Goal: Transaction & Acquisition: Purchase product/service

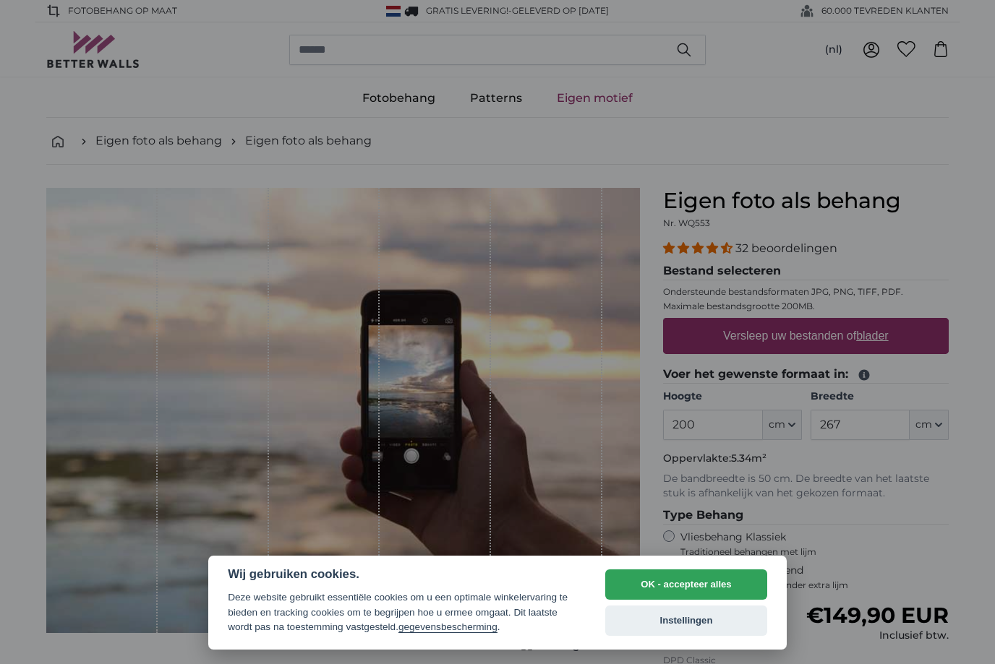
click at [1, 107] on div at bounding box center [497, 332] width 995 height 664
click at [690, 633] on button "Instellingen" at bounding box center [686, 621] width 162 height 30
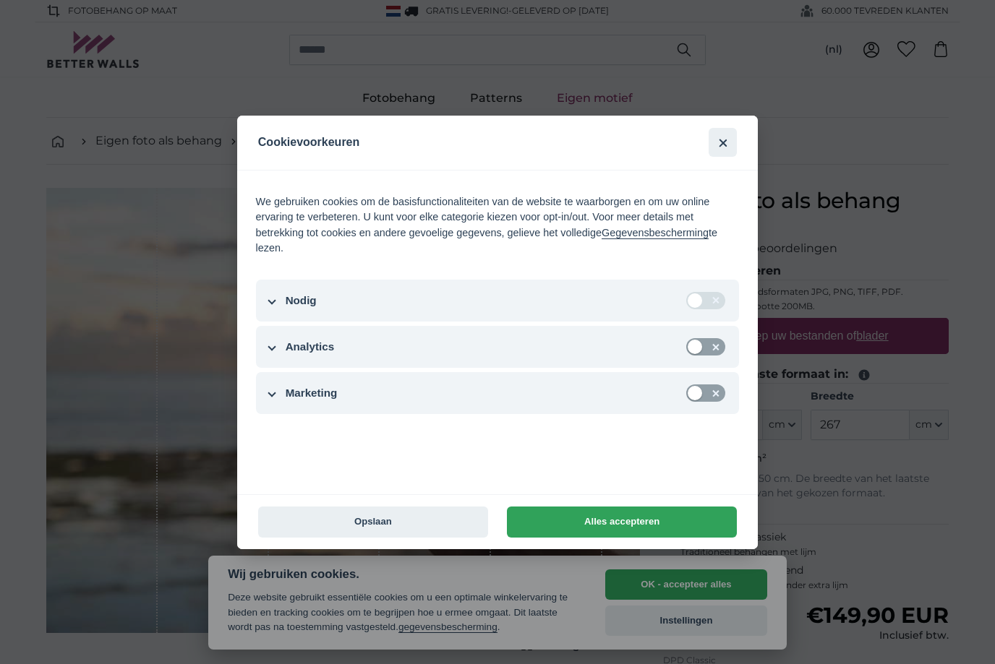
click at [425, 528] on button "Opslaan" at bounding box center [373, 522] width 230 height 31
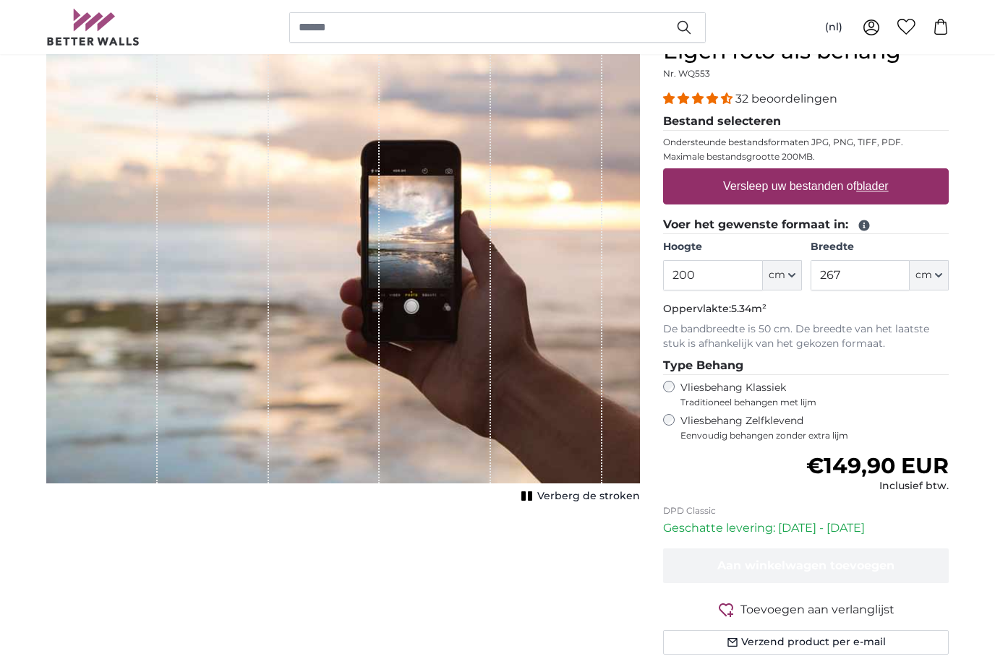
scroll to position [150, 0]
click at [283, 649] on div "Annuleren Afbeelding bijsnijden Verberg de stroken" at bounding box center [343, 363] width 617 height 651
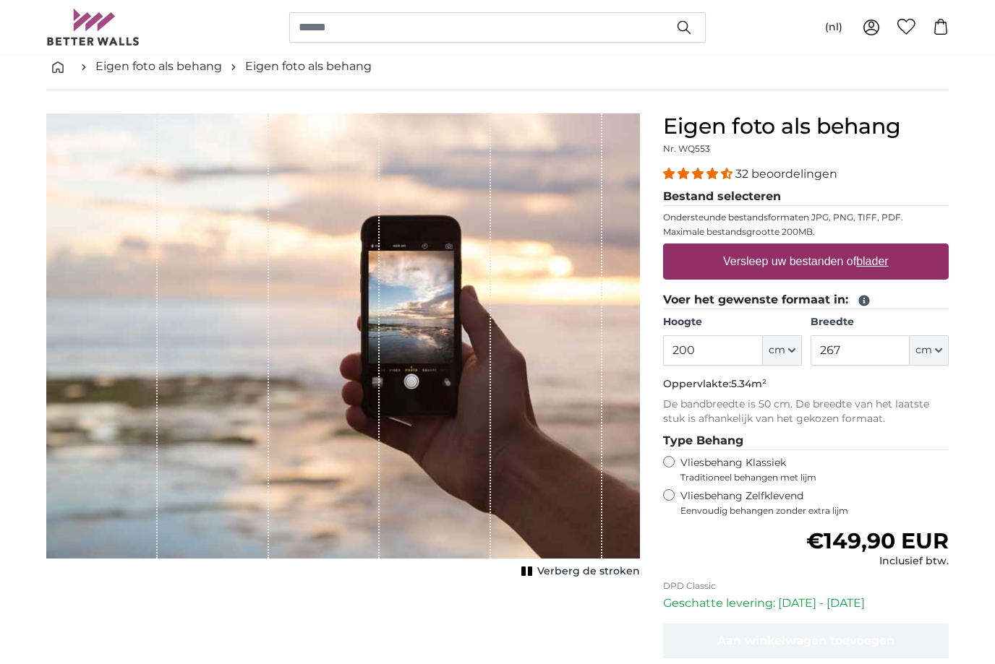
scroll to position [76, 0]
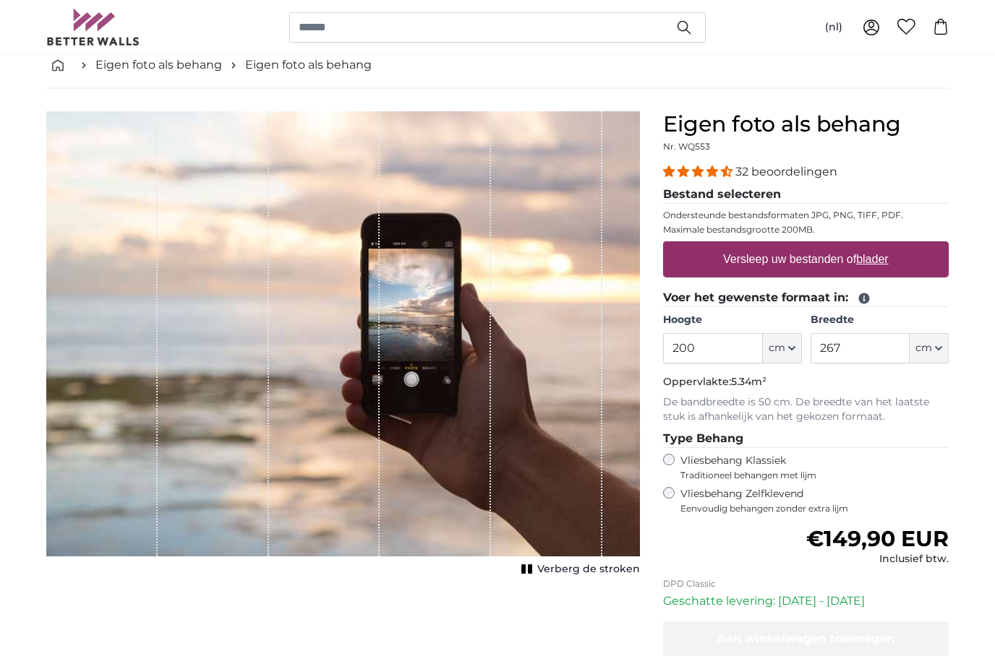
click at [866, 257] on u "blader" at bounding box center [872, 260] width 32 height 12
click at [866, 246] on input "Versleep uw bestanden of blader" at bounding box center [806, 244] width 286 height 4
type input "**********"
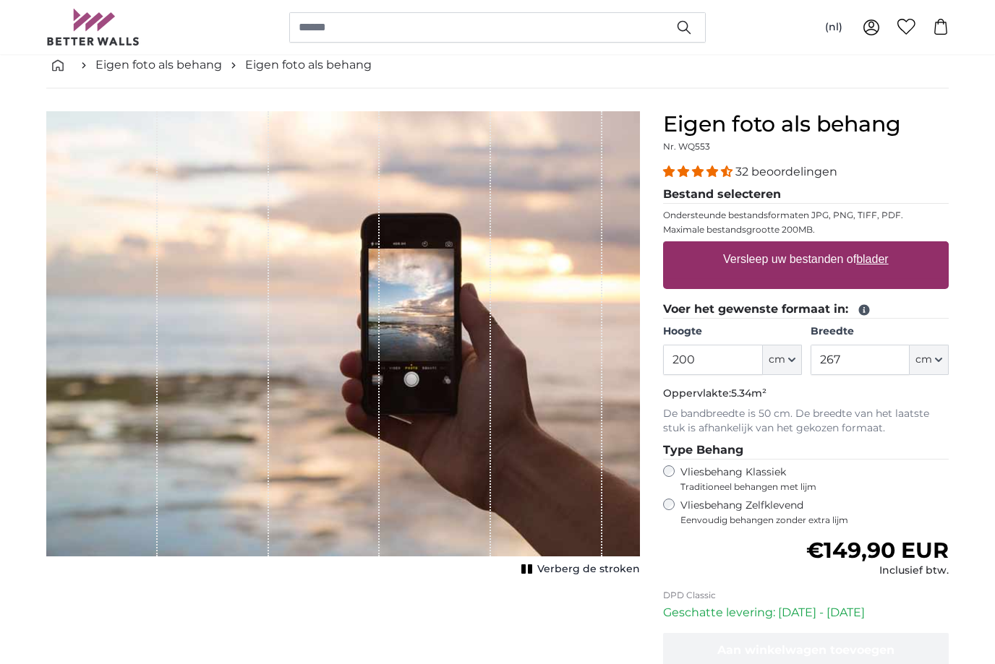
scroll to position [77, 0]
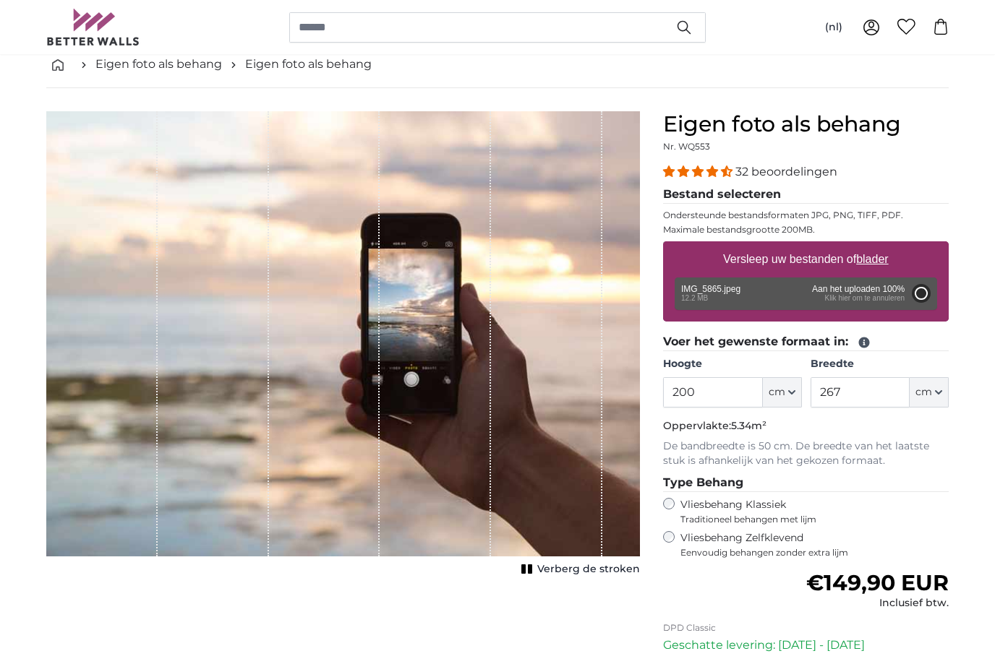
type input "356"
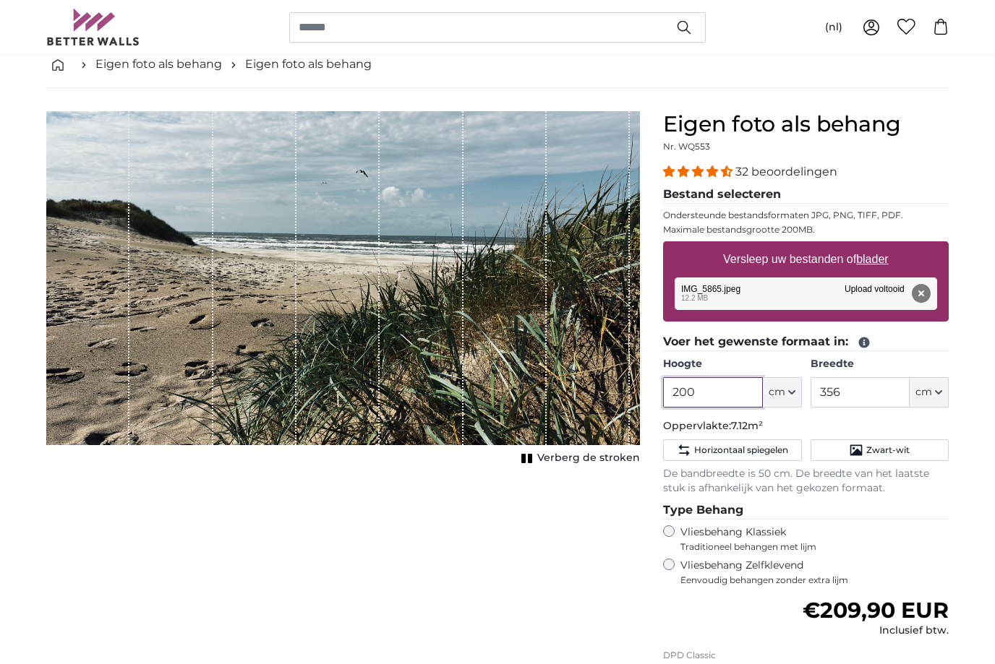
click at [724, 385] on input "200" at bounding box center [712, 392] width 99 height 30
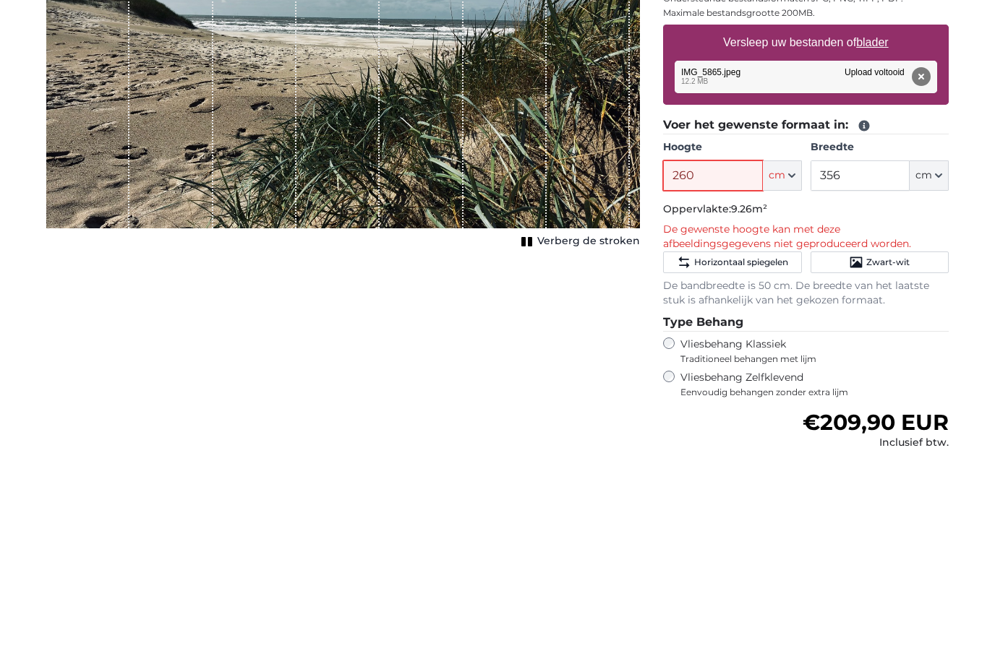
type input "260"
click at [865, 378] on input "356" at bounding box center [859, 393] width 99 height 30
type input "3"
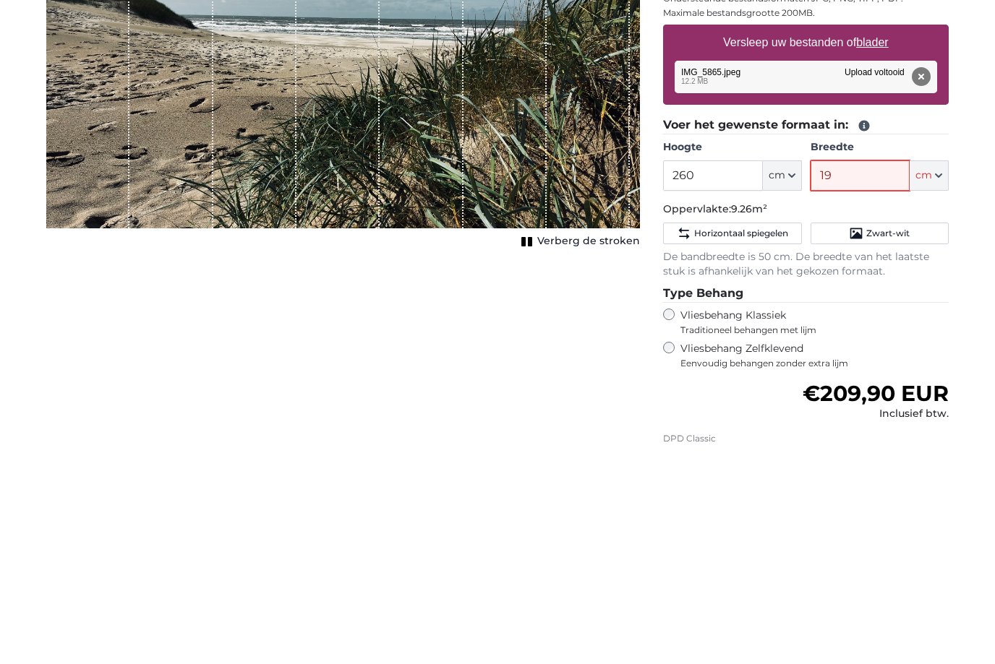
type input "190"
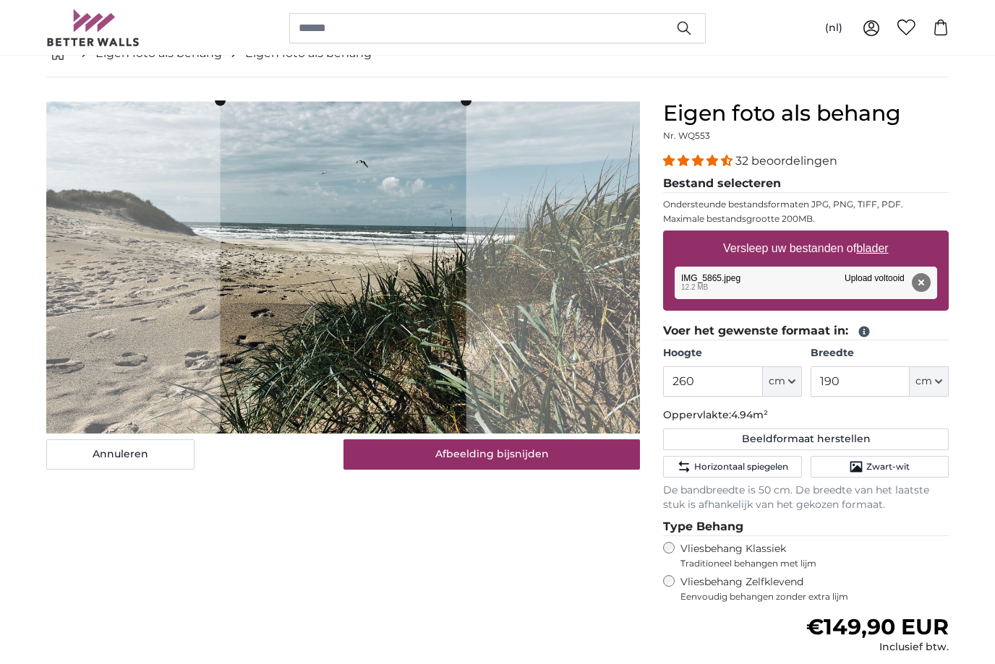
scroll to position [87, 0]
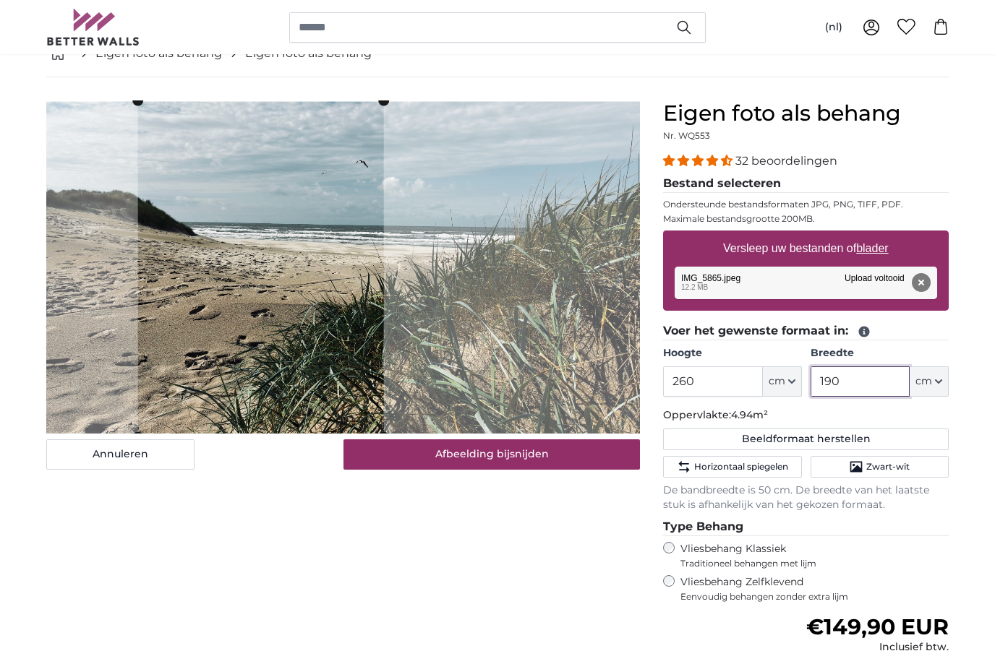
type input "190"
click at [534, 457] on button "Afbeelding bijsnijden" at bounding box center [491, 455] width 297 height 30
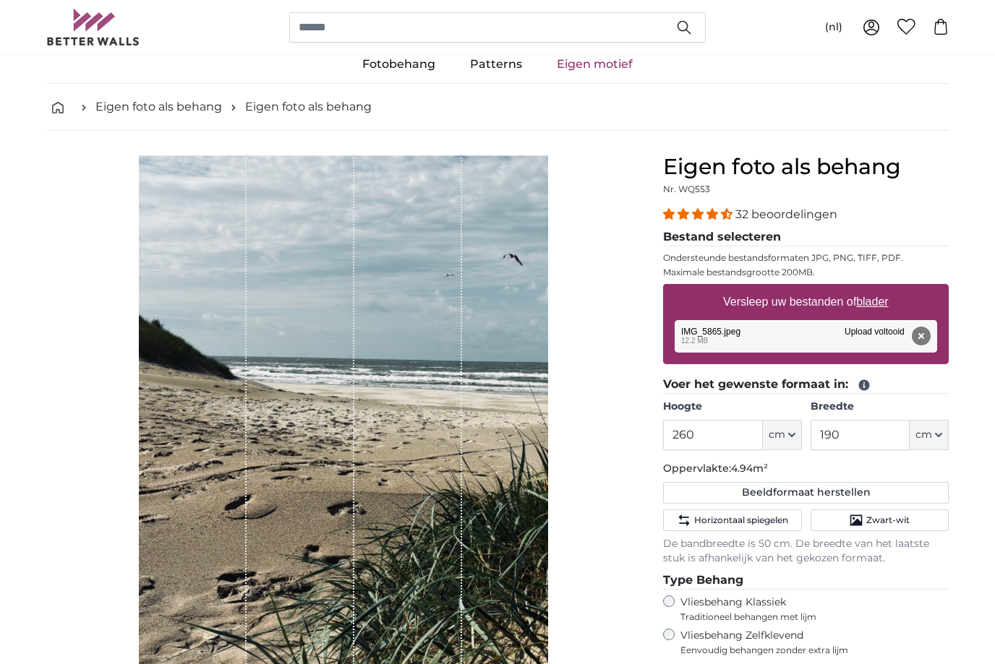
scroll to position [0, 0]
